Goal: Task Accomplishment & Management: Use online tool/utility

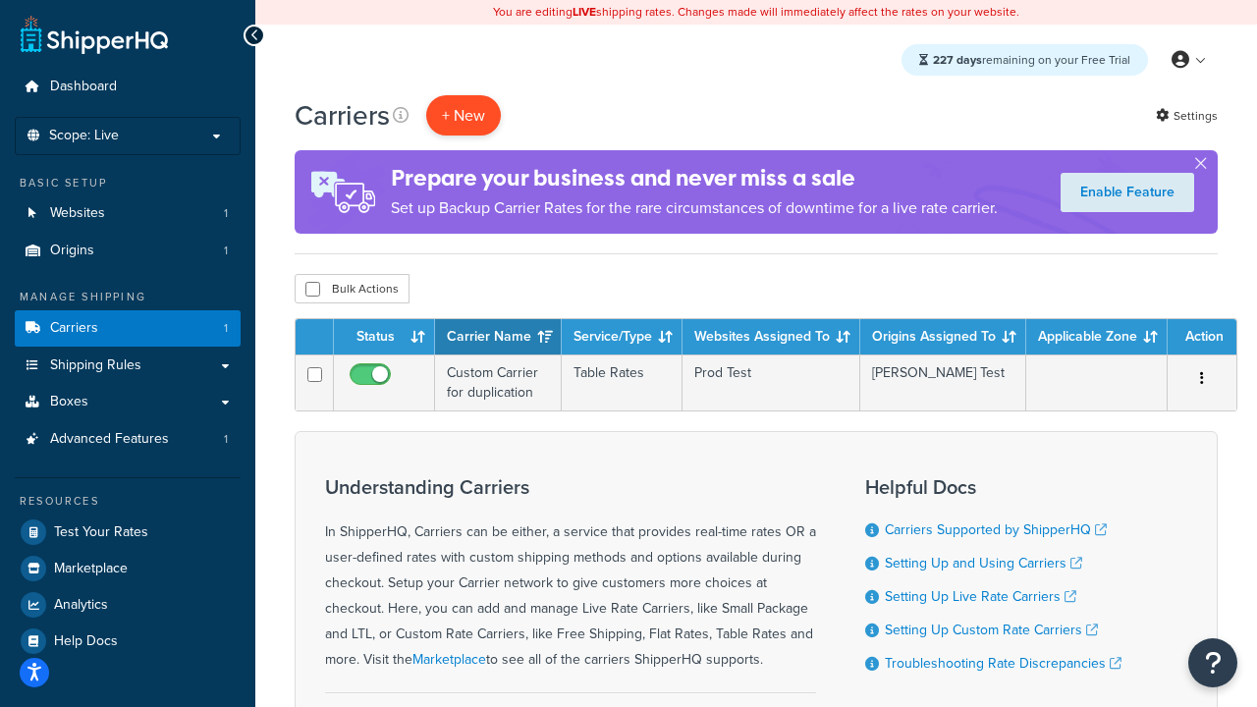
click at [463, 116] on button "+ New" at bounding box center [463, 115] width 75 height 40
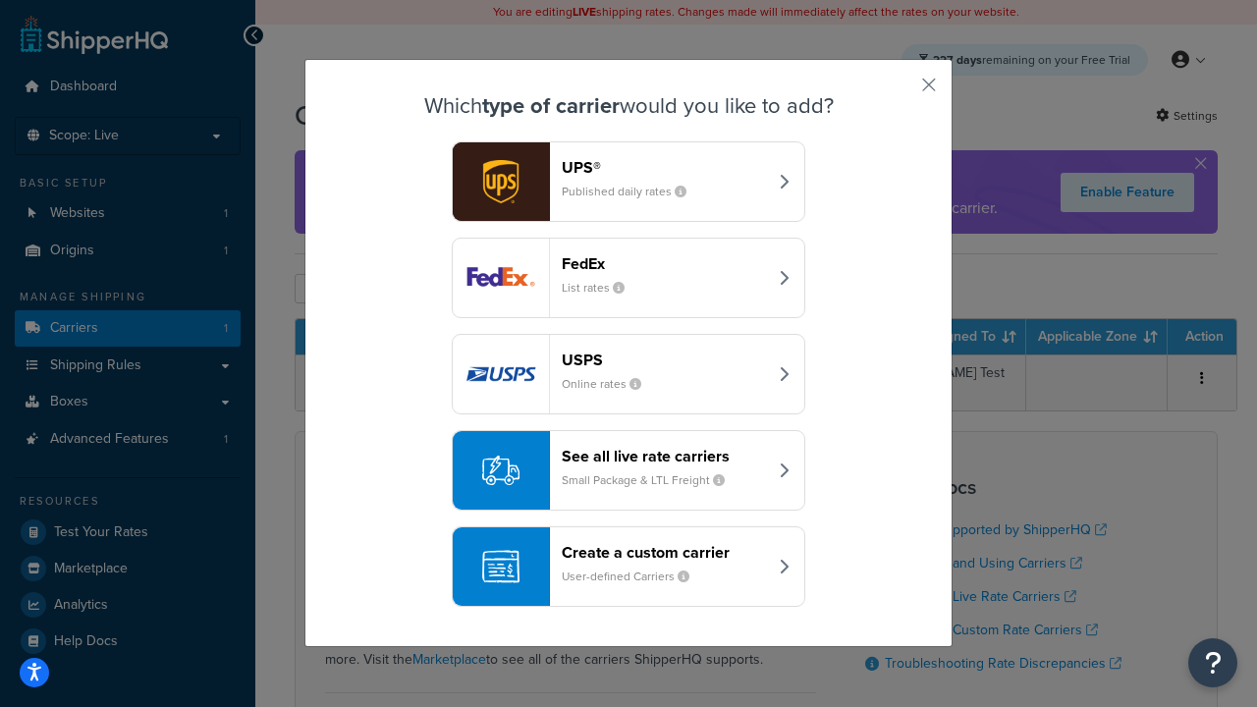
click at [664, 263] on header "FedEx" at bounding box center [664, 263] width 205 height 19
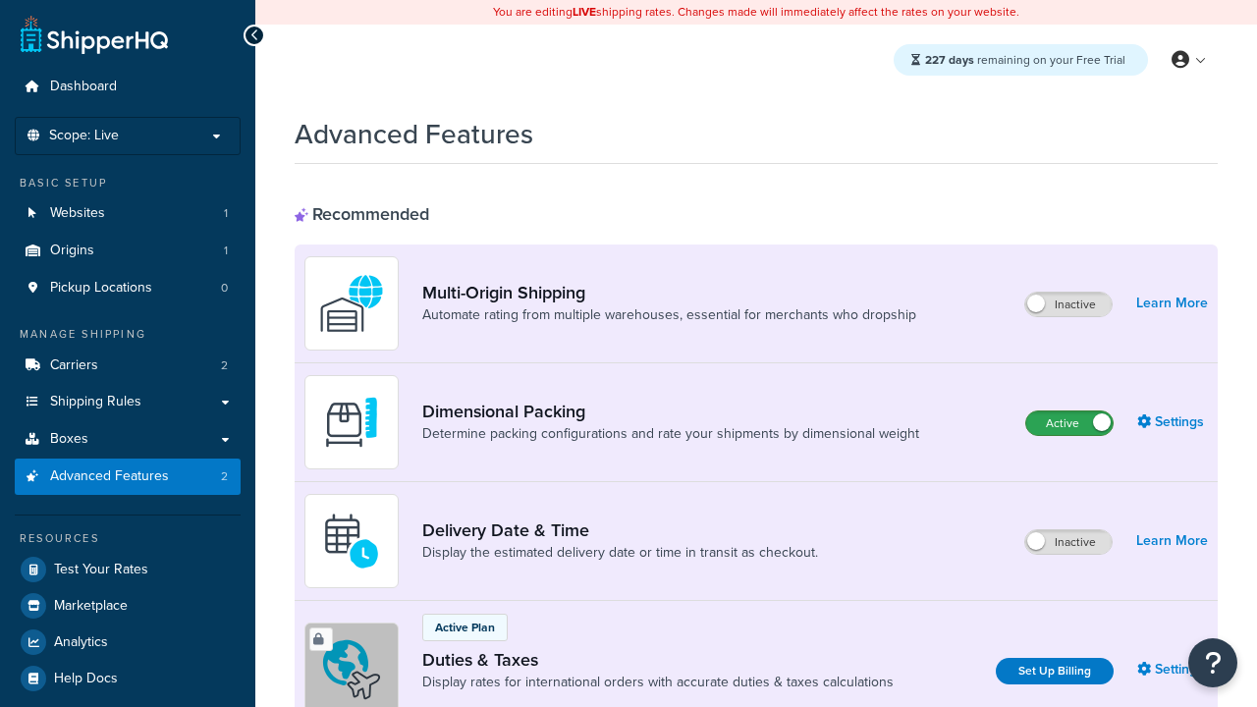
click at [1069, 424] on label "Active" at bounding box center [1069, 423] width 86 height 24
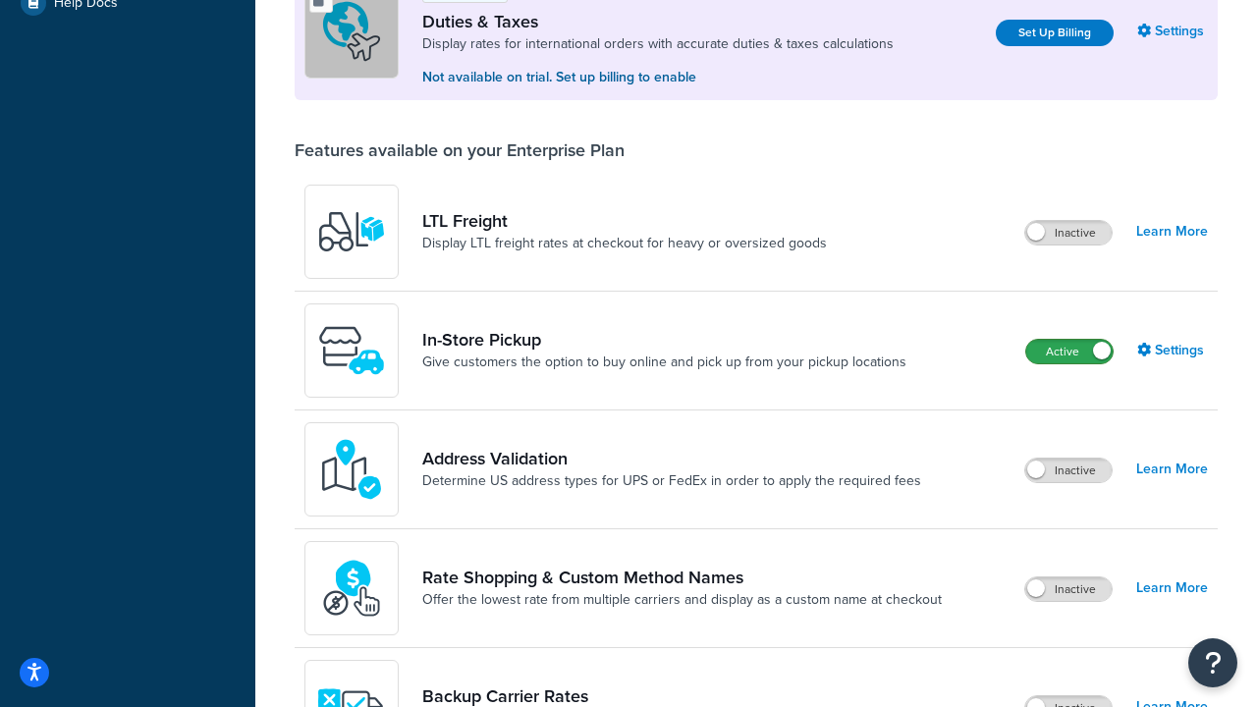
click at [1069, 353] on label "Active" at bounding box center [1069, 352] width 86 height 24
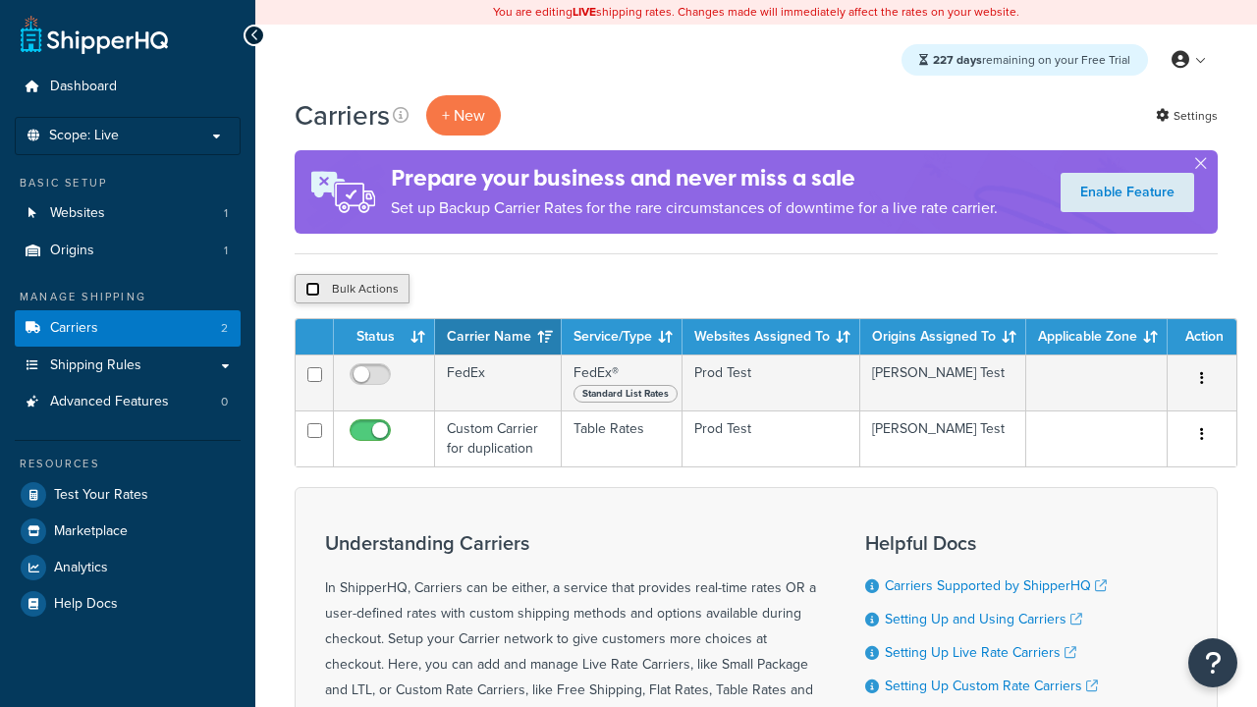
click at [312, 289] on input "checkbox" at bounding box center [312, 289] width 15 height 15
checkbox input "true"
click at [522, 291] on button "Delete" at bounding box center [524, 288] width 68 height 29
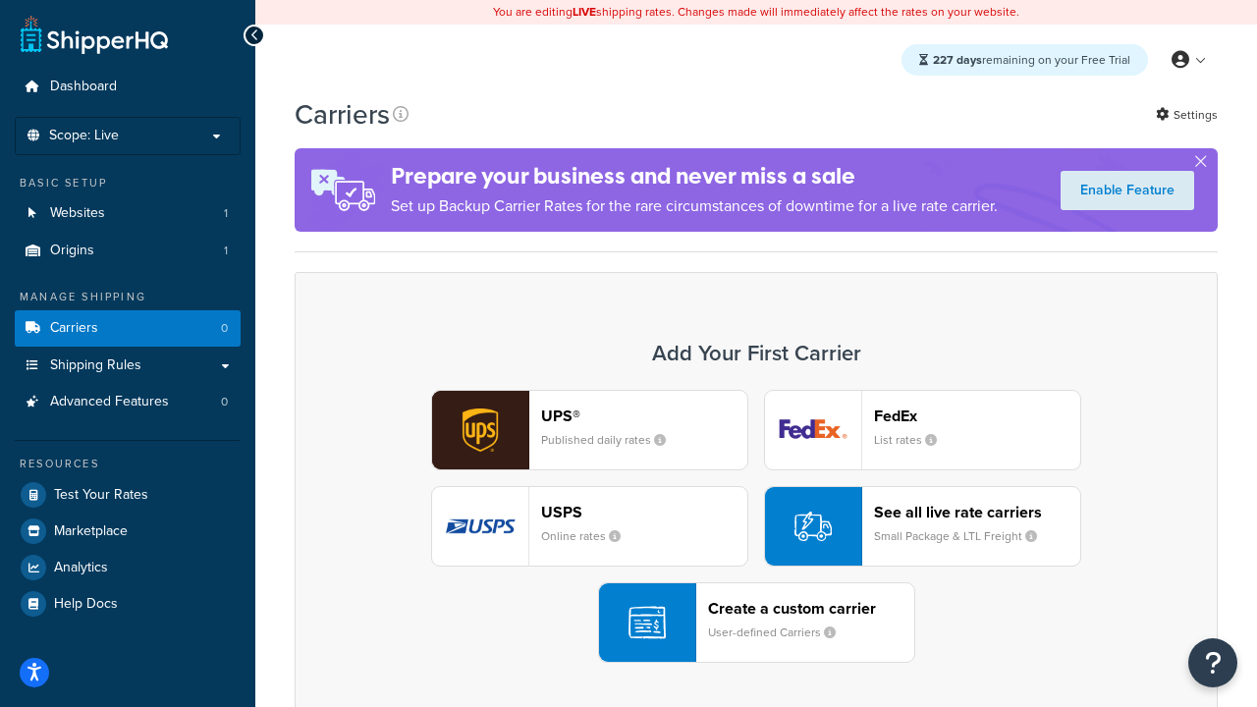
click at [756, 527] on div "UPS® Published daily rates FedEx List rates USPS Online rates See all live rate…" at bounding box center [756, 526] width 882 height 273
click at [756, 623] on div "Create a custom carrier User-defined Carriers" at bounding box center [811, 622] width 206 height 47
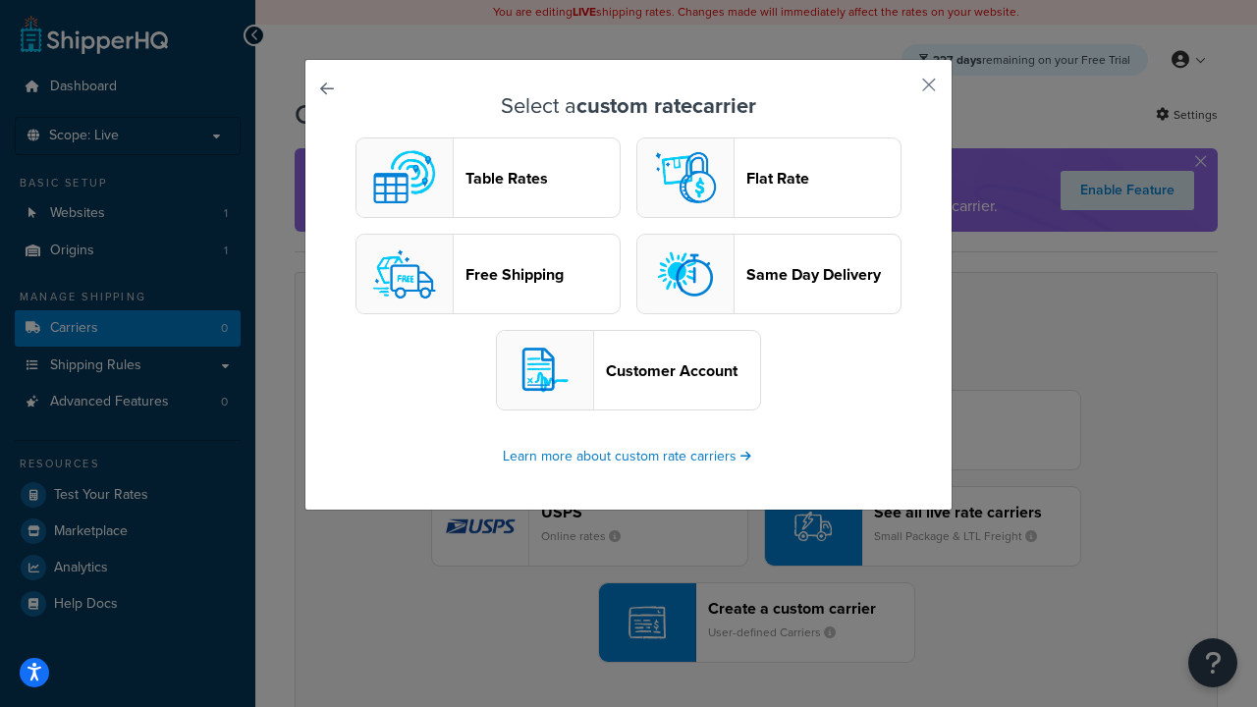
click at [488, 178] on header "Table Rates" at bounding box center [542, 178] width 154 height 19
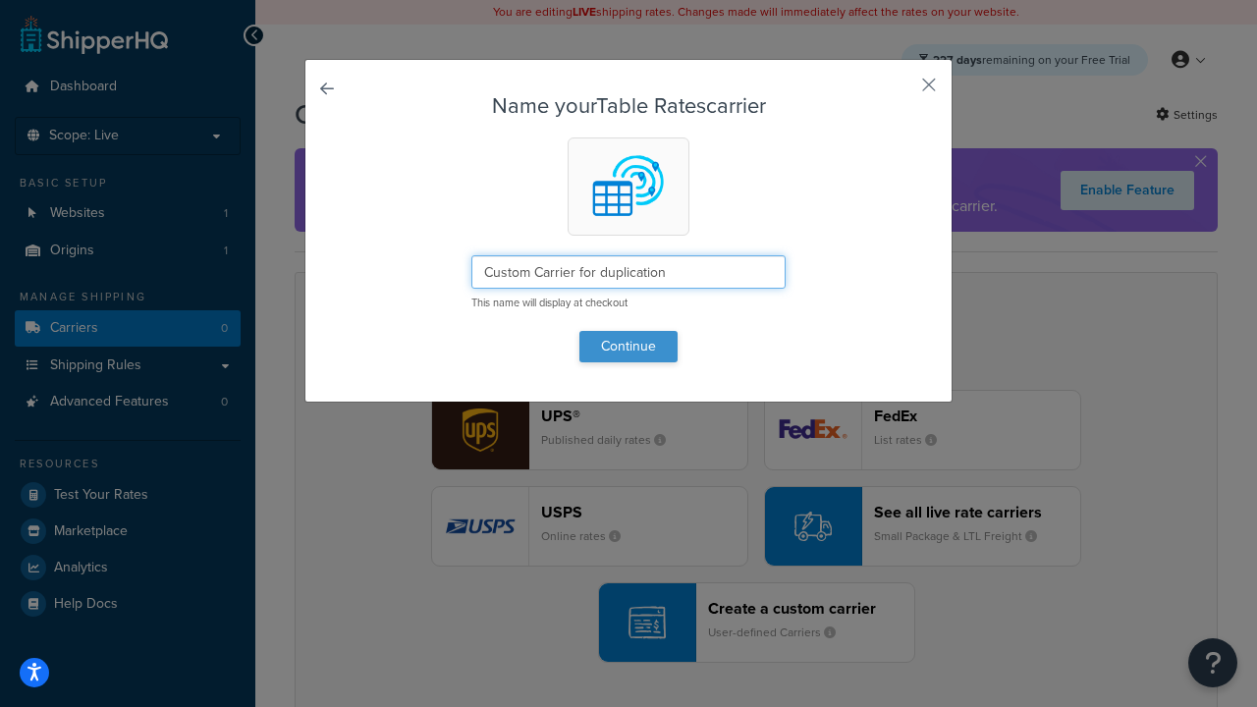
type input "Custom Carrier for duplication"
click at [628, 346] on button "Continue" at bounding box center [628, 346] width 98 height 31
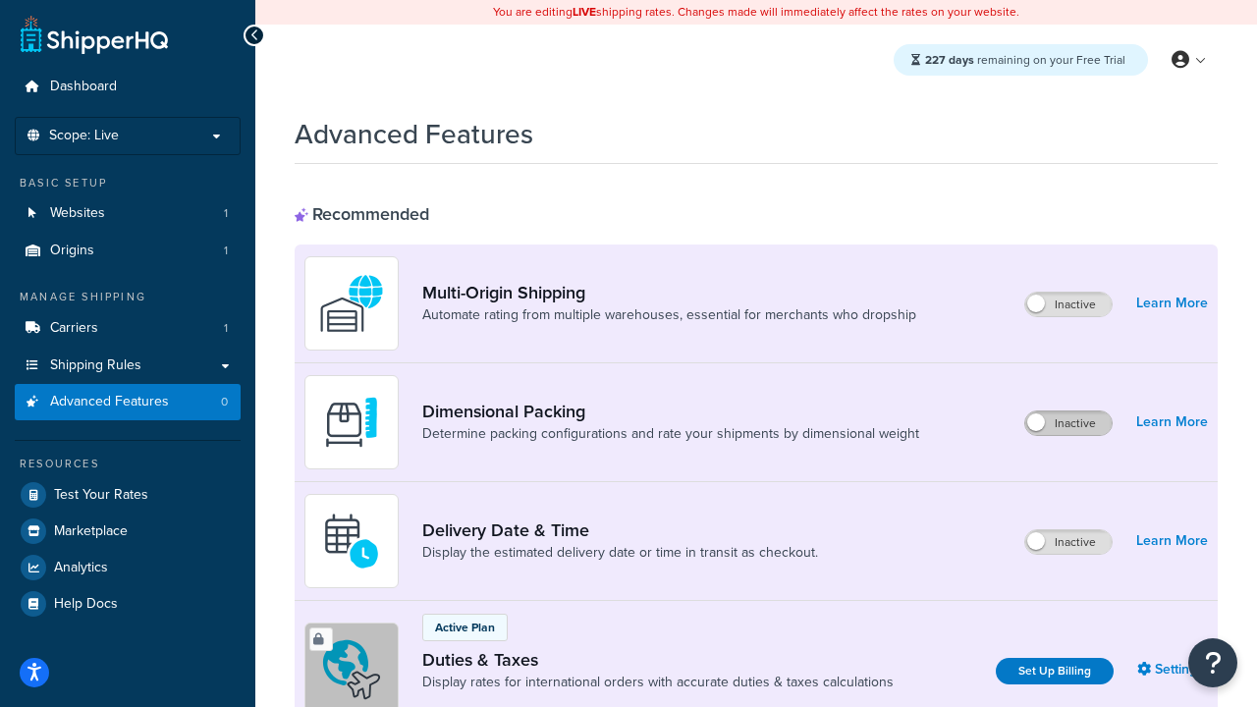
click at [1069, 424] on label "Inactive" at bounding box center [1068, 423] width 86 height 24
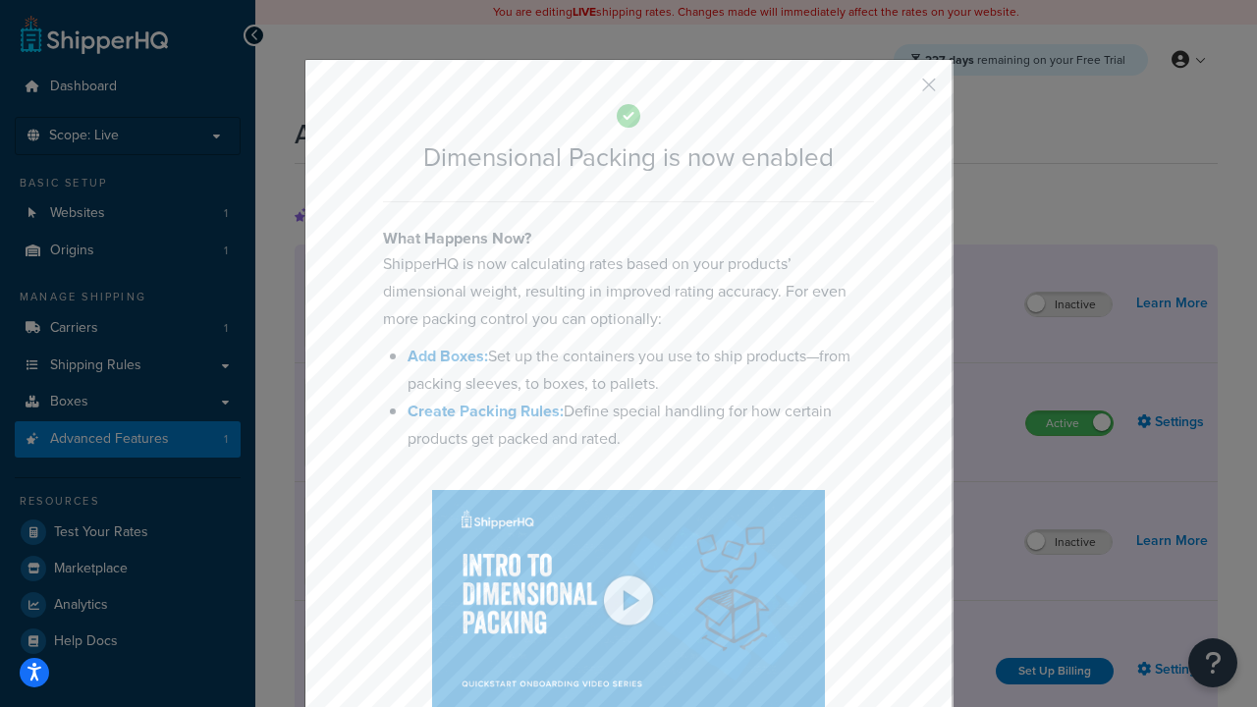
click at [899, 91] on button "button" at bounding box center [899, 91] width 5 height 5
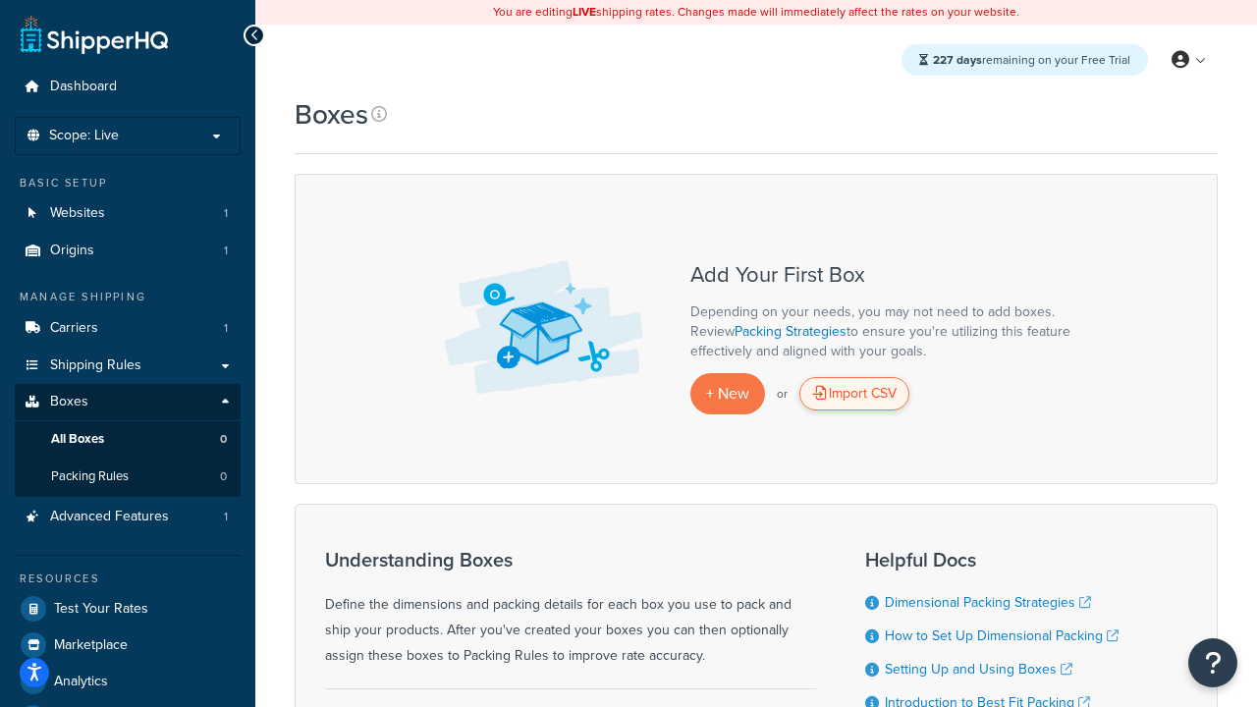
click at [854, 395] on div "Import CSV" at bounding box center [854, 393] width 110 height 33
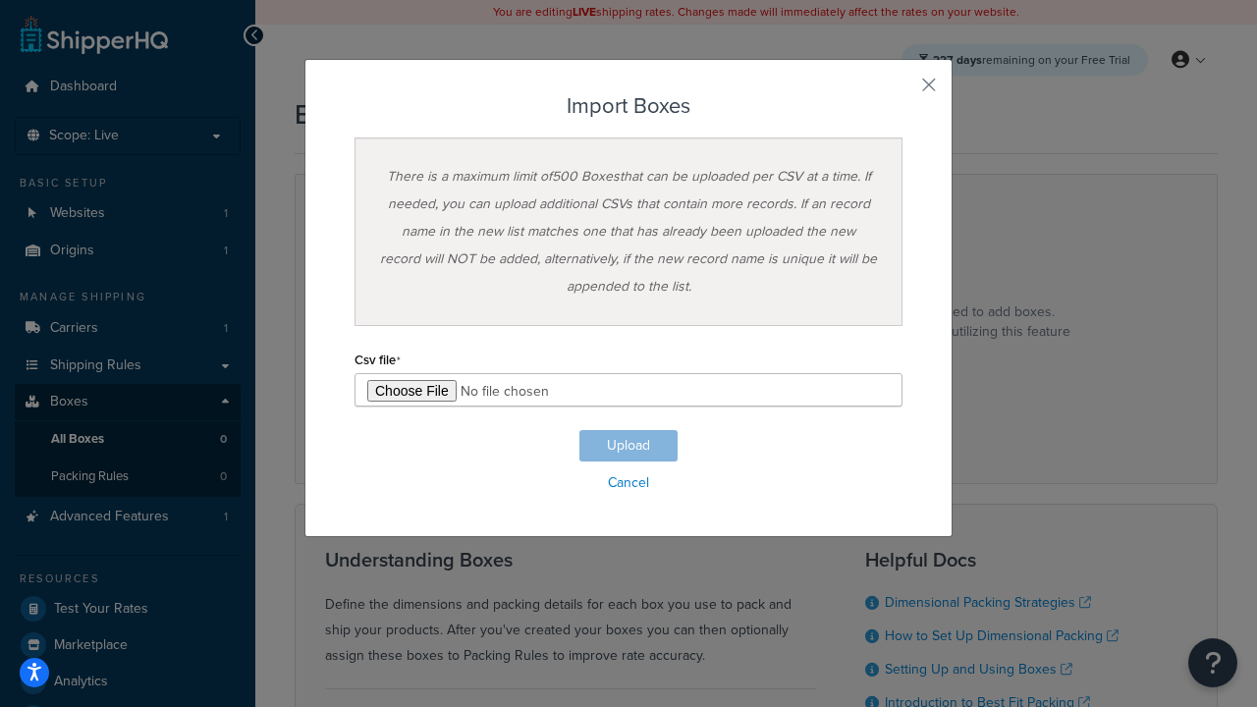
click at [628, 106] on h3 "Import Boxes" at bounding box center [628, 106] width 548 height 24
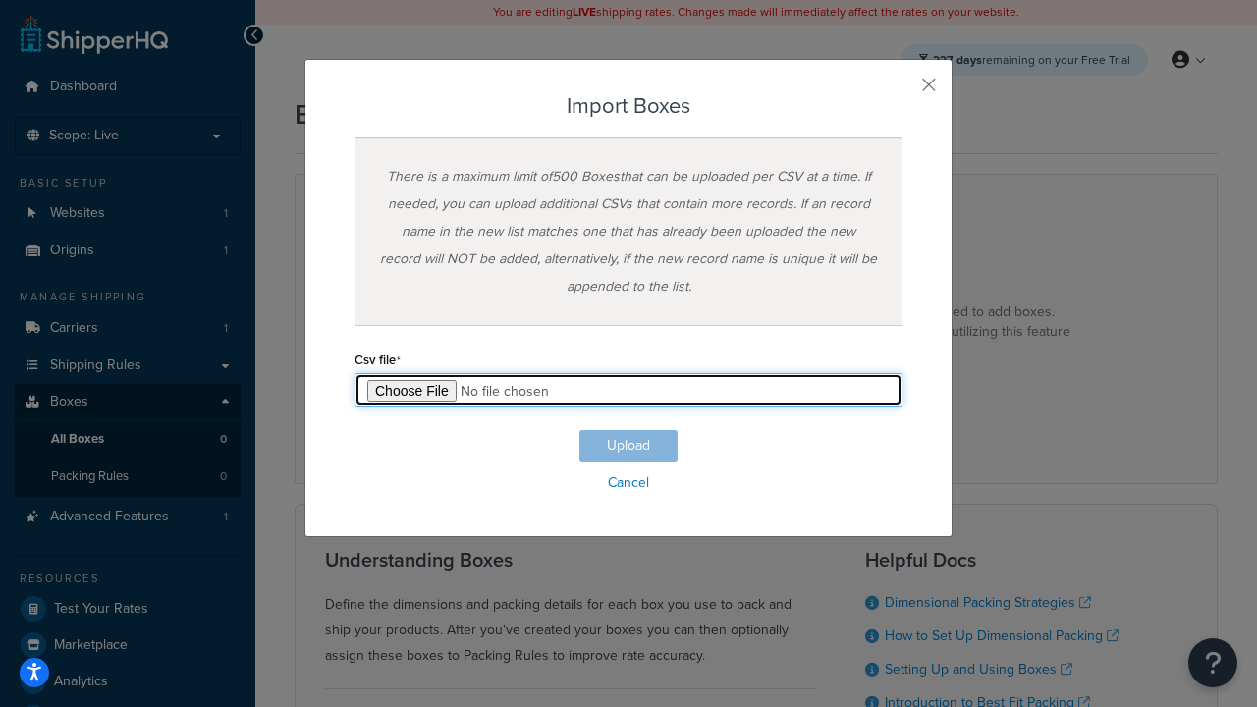
click at [628, 390] on input "file" at bounding box center [628, 389] width 548 height 33
type input "C:\fakepath\importBoxesFailure.csv"
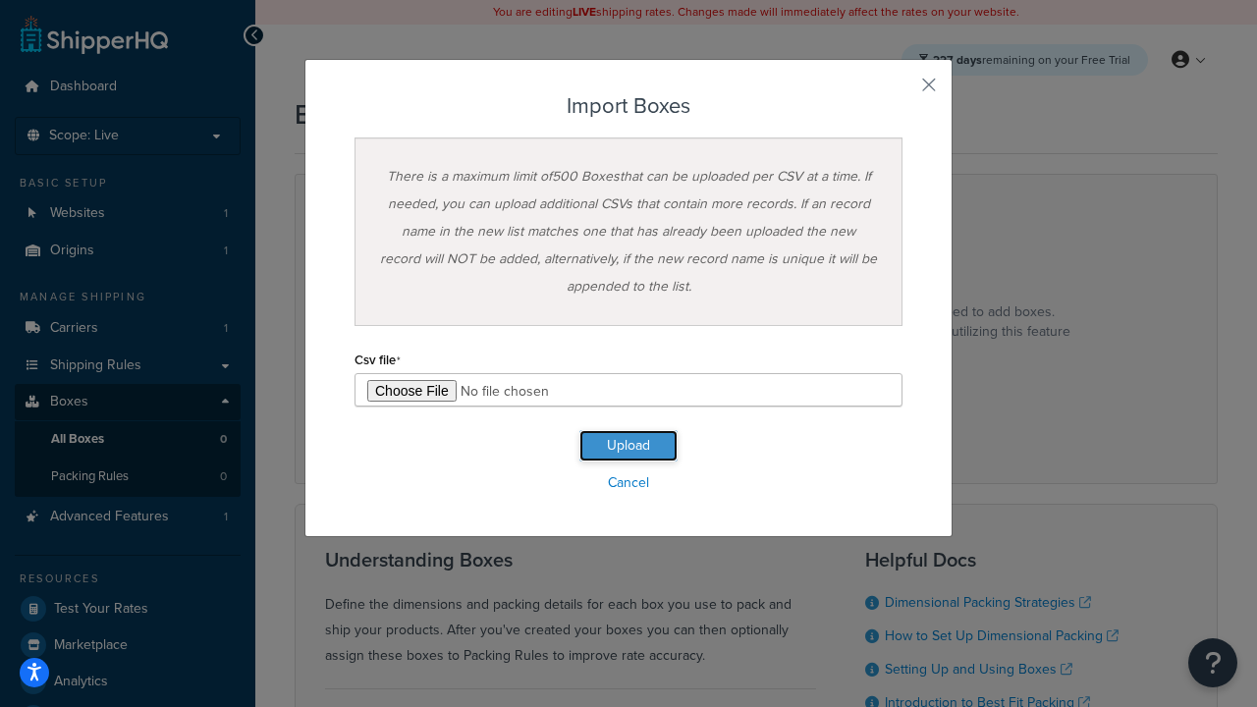
click at [628, 446] on button "Upload" at bounding box center [628, 445] width 98 height 31
